Goal: Task Accomplishment & Management: Complete application form

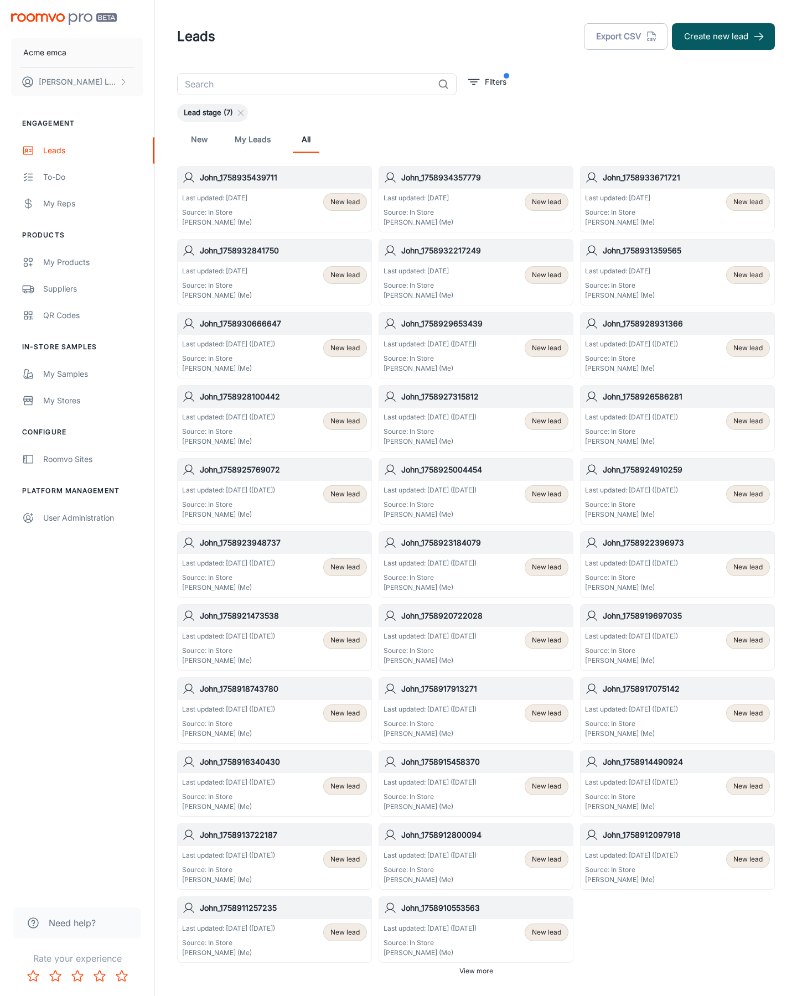
click at [723, 37] on button "Create new lead" at bounding box center [723, 36] width 103 height 27
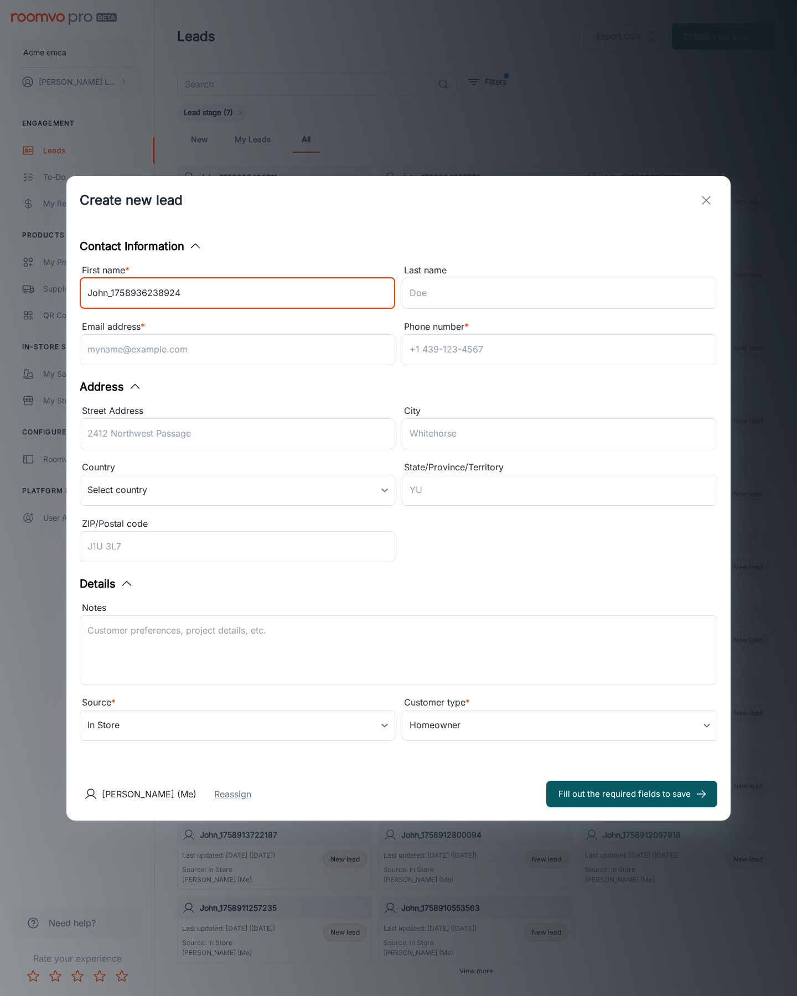
type input "John_1758936238924"
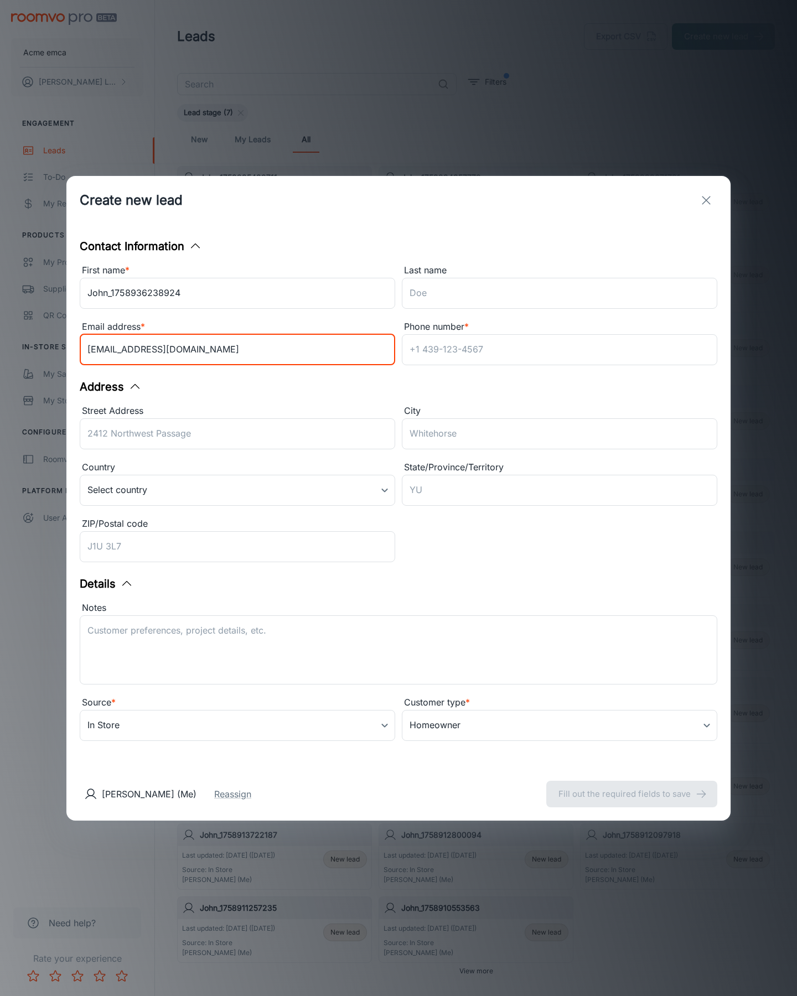
type input "[EMAIL_ADDRESS][DOMAIN_NAME]"
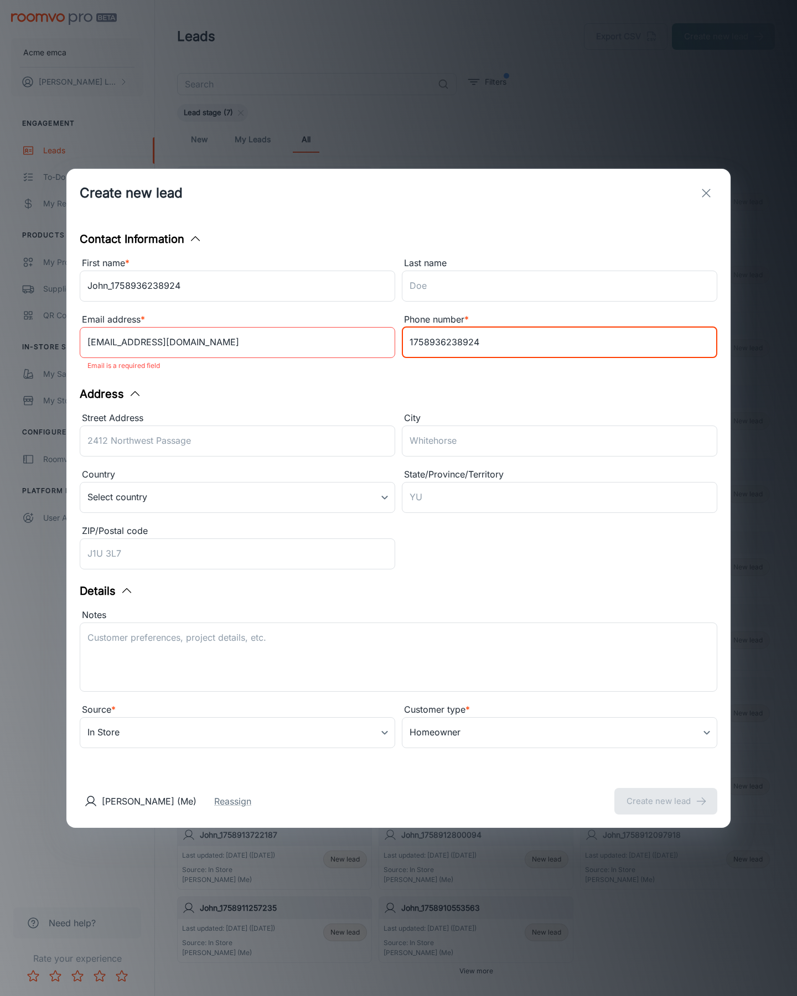
type input "1758936238924"
click at [666, 794] on button "Create new lead" at bounding box center [665, 801] width 103 height 27
